Goal: Task Accomplishment & Management: Use online tool/utility

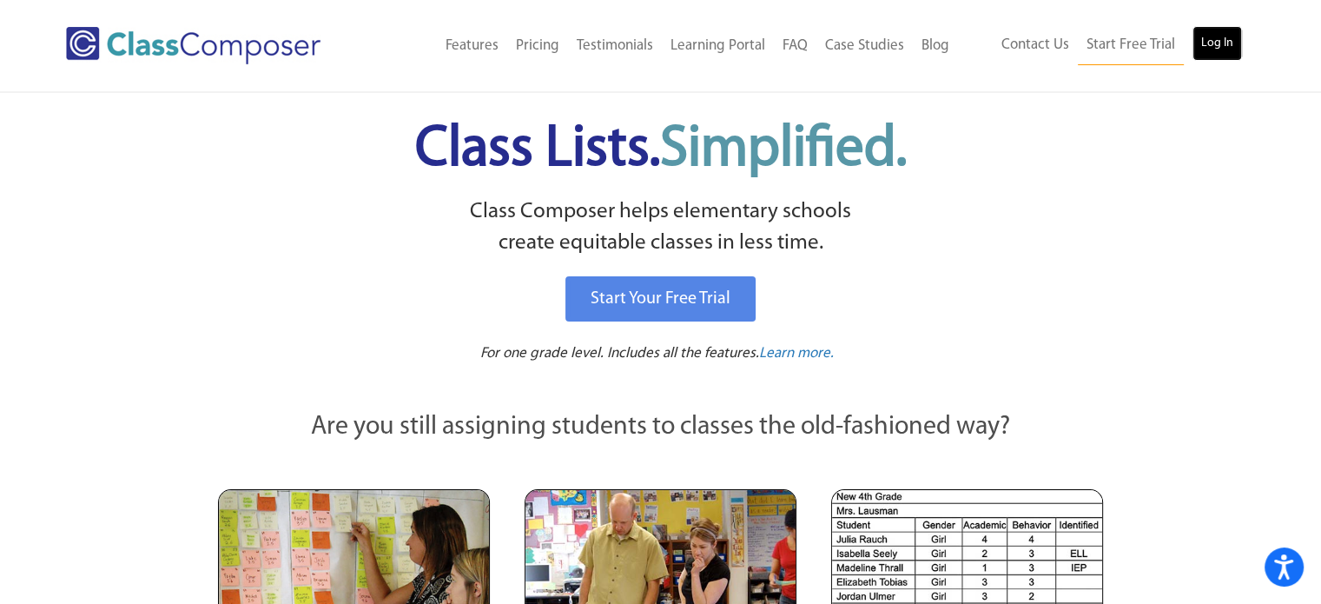
click at [1226, 43] on link "Log In" at bounding box center [1217, 43] width 50 height 35
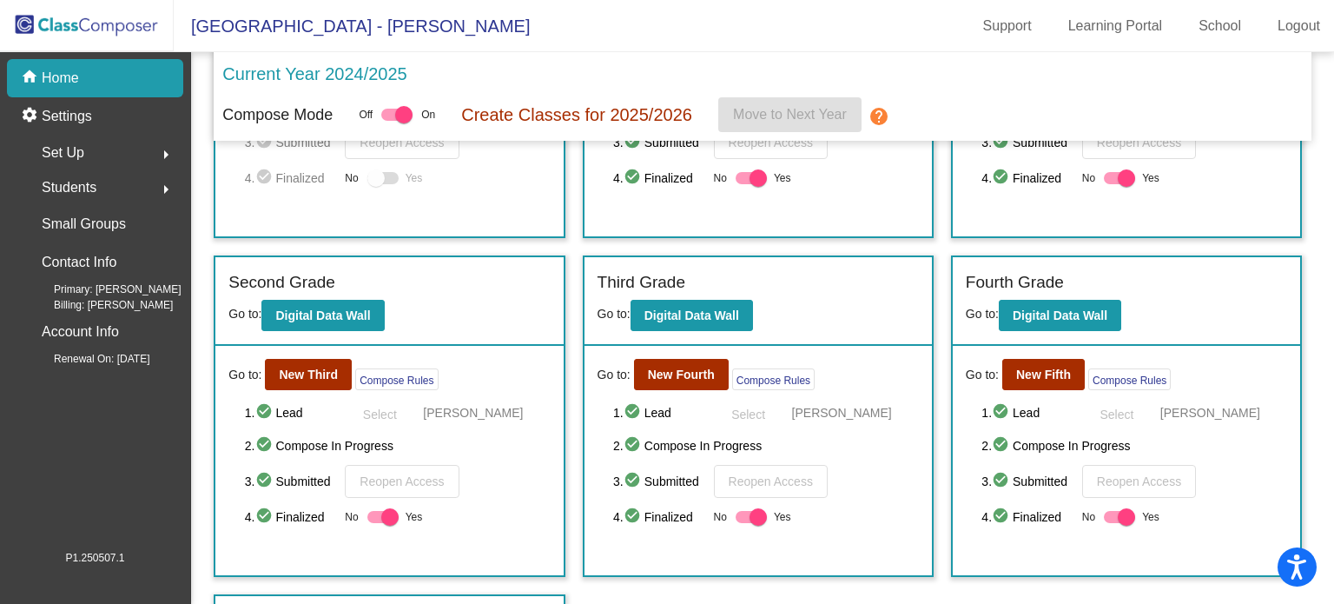
scroll to position [273, 0]
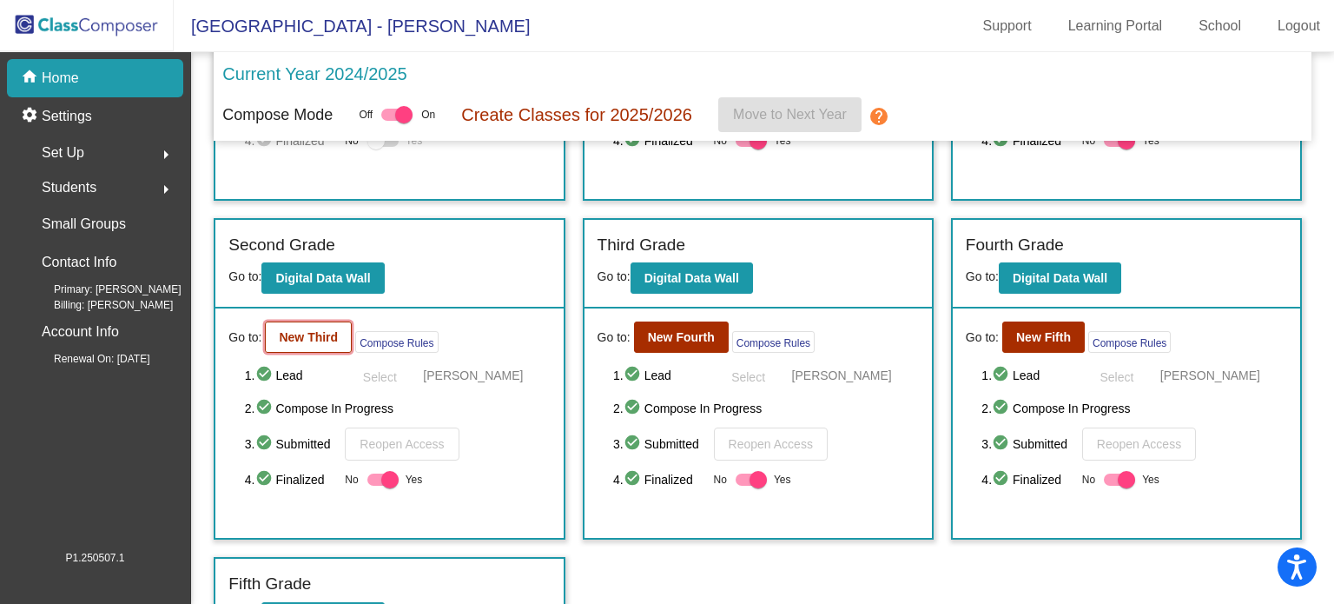
click at [300, 336] on b "New Third" at bounding box center [308, 337] width 59 height 14
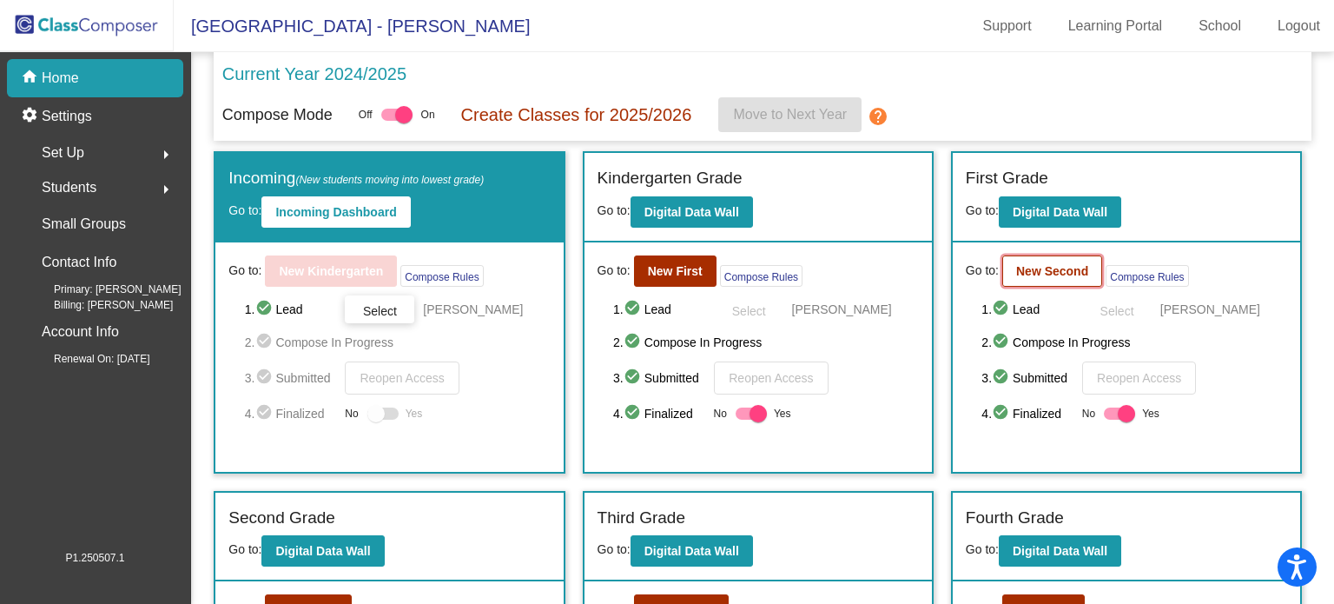
click at [1028, 273] on b "New Second" at bounding box center [1052, 271] width 72 height 14
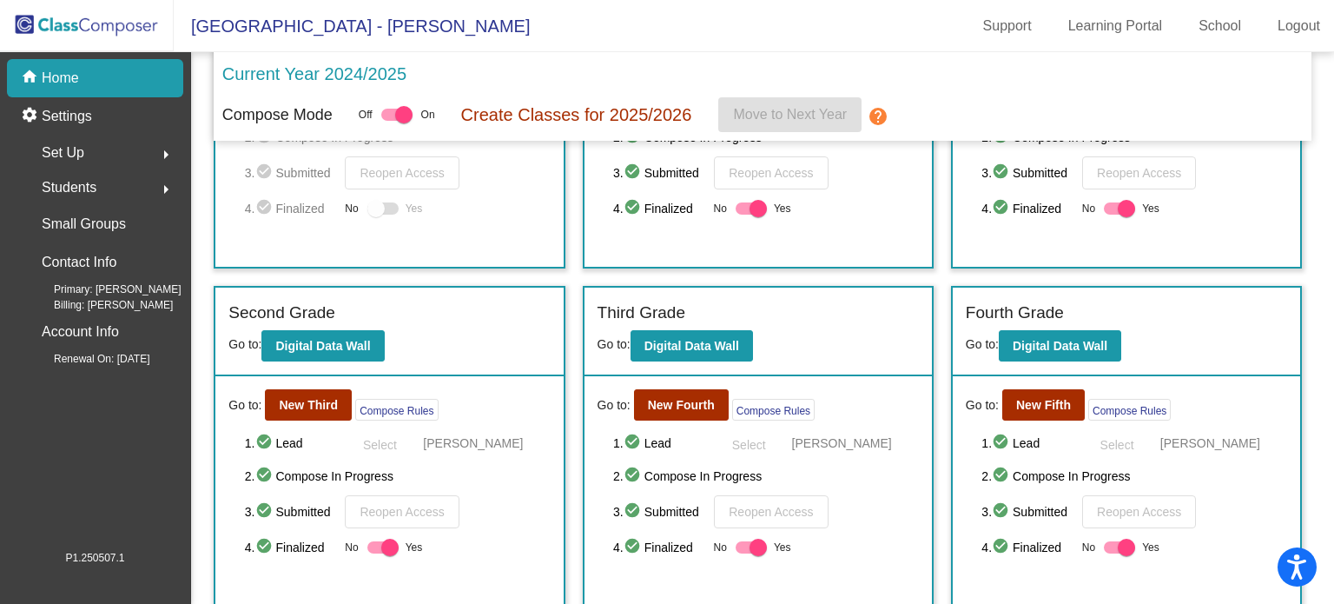
scroll to position [207, 0]
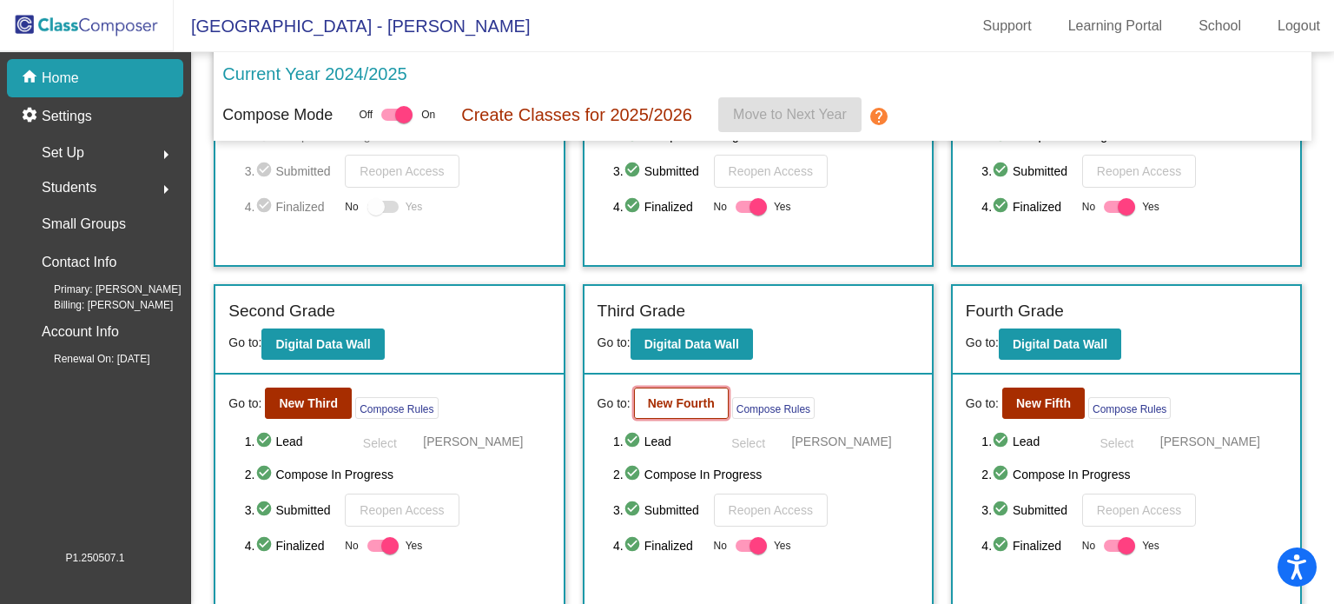
click at [696, 400] on b "New Fourth" at bounding box center [681, 403] width 67 height 14
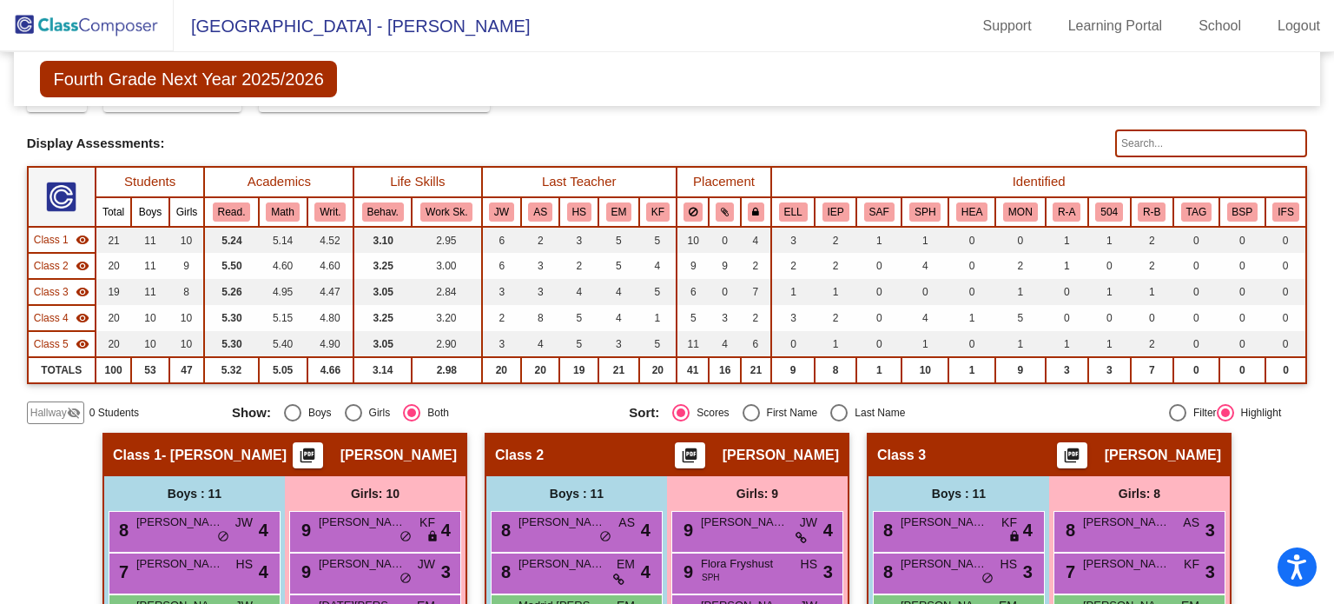
scroll to position [76, 0]
